Goal: Information Seeking & Learning: Learn about a topic

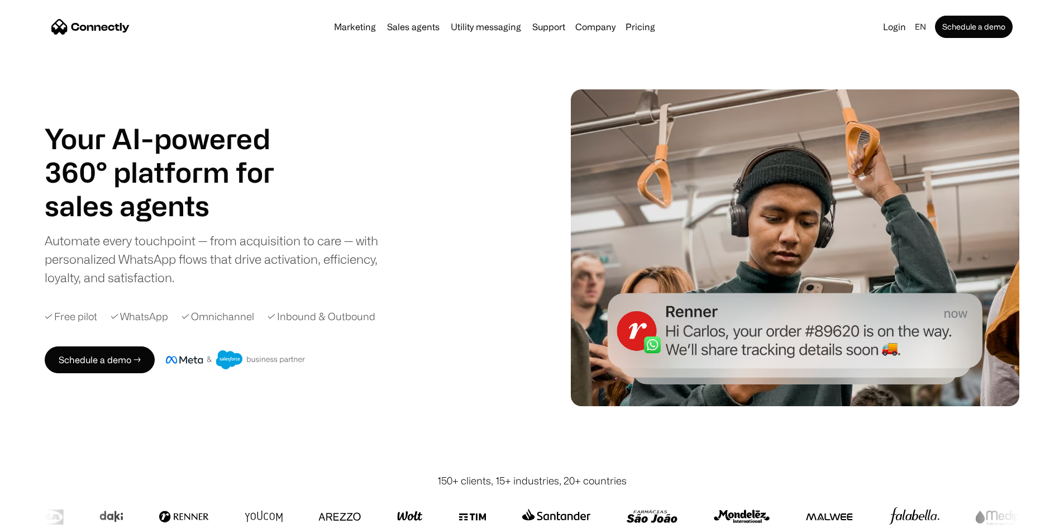
click at [665, 37] on nav "Marketing Sales agents Utility messaging Support Company About us Careers Conta…" at bounding box center [531, 27] width 961 height 22
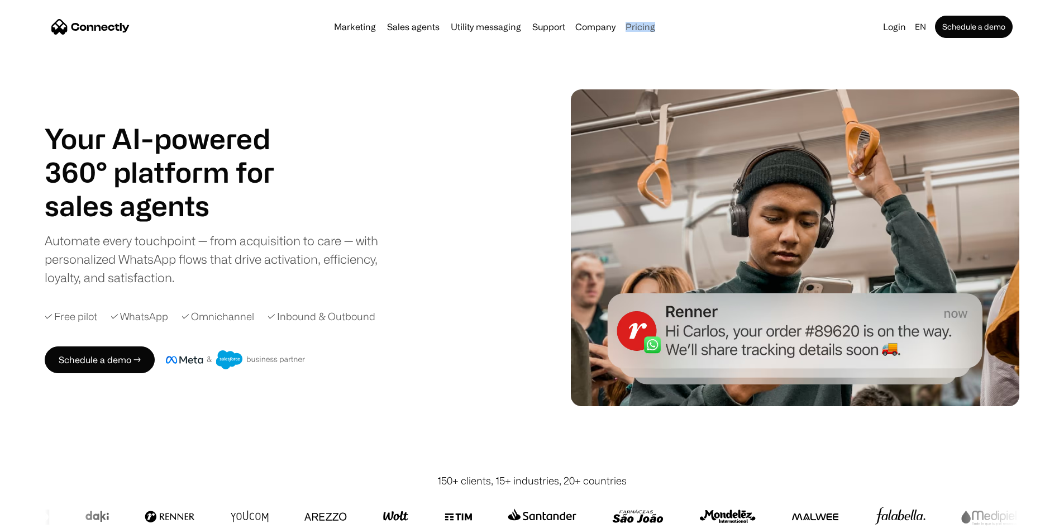
click at [660, 31] on link "Pricing" at bounding box center [640, 26] width 39 height 9
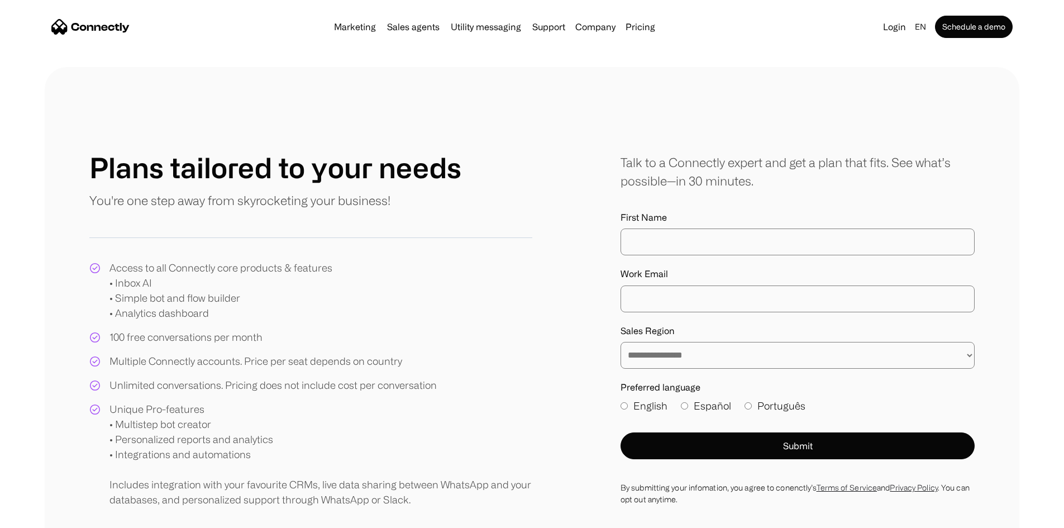
click at [657, 31] on link "Pricing" at bounding box center [640, 26] width 39 height 9
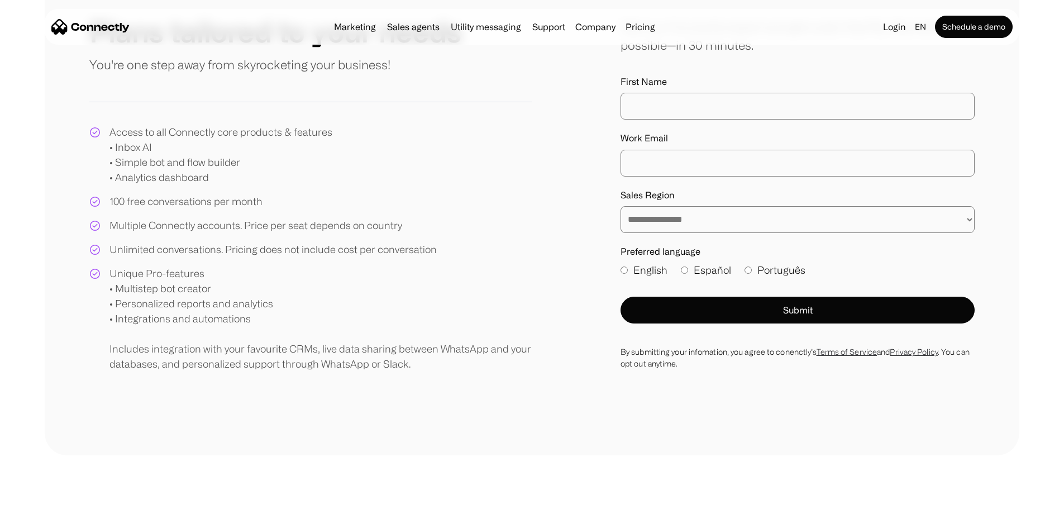
scroll to position [56, 0]
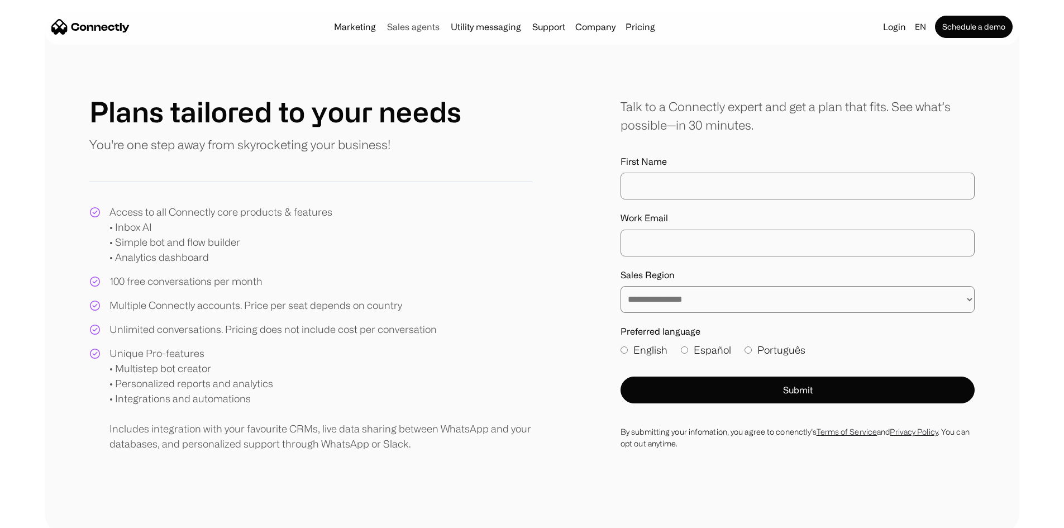
click at [383, 28] on link "Sales agents" at bounding box center [413, 26] width 61 height 9
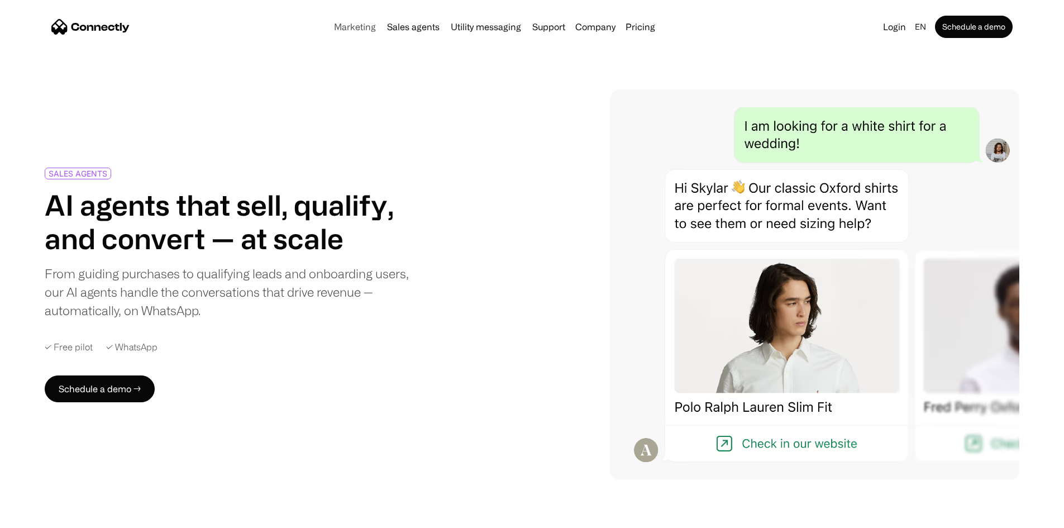
click at [343, 31] on link "Marketing" at bounding box center [354, 26] width 51 height 9
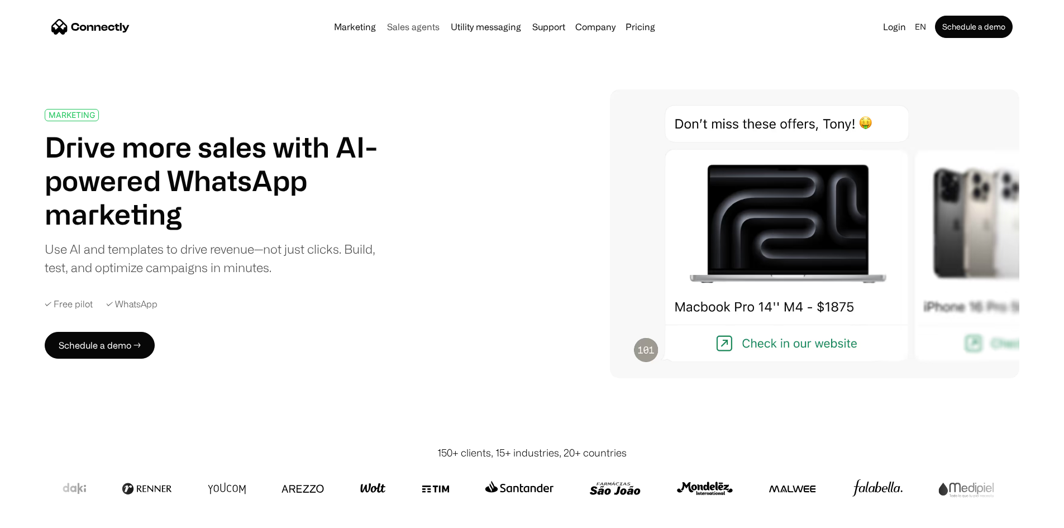
click at [422, 28] on link "Sales agents" at bounding box center [413, 26] width 61 height 9
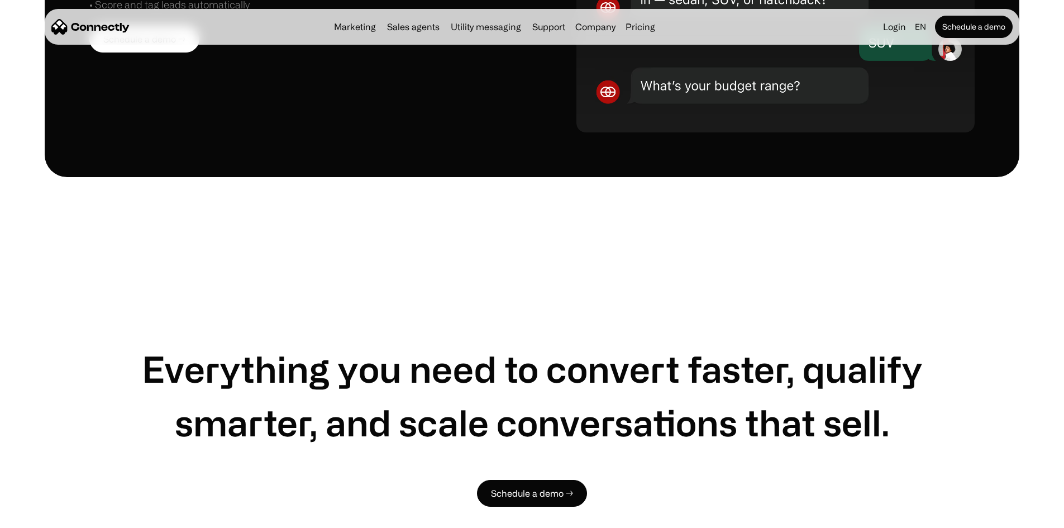
scroll to position [1619, 0]
